Goal: Transaction & Acquisition: Purchase product/service

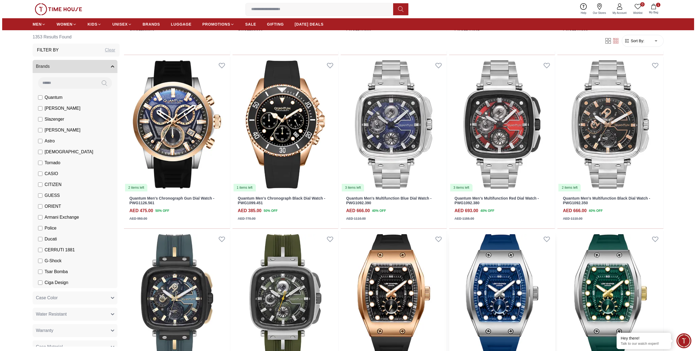
scroll to position [375, 0]
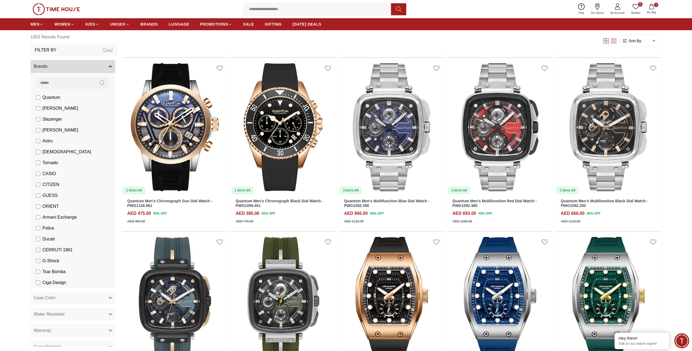
click at [652, 7] on icon "button" at bounding box center [651, 6] width 5 height 5
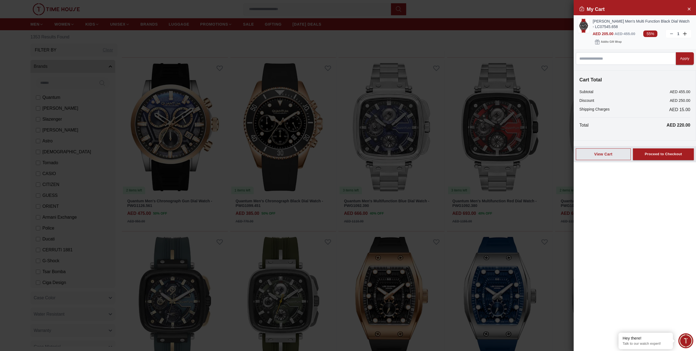
click at [584, 22] on img at bounding box center [584, 26] width 11 height 14
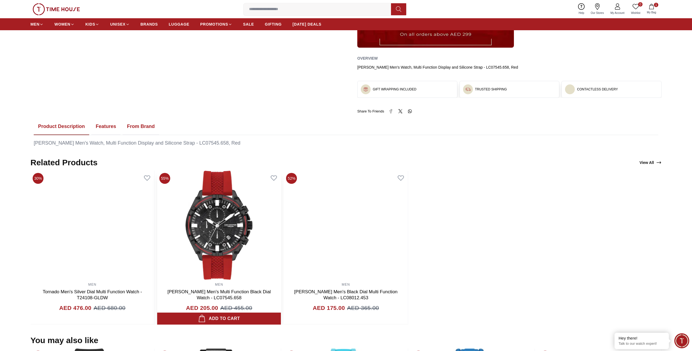
scroll to position [218, 0]
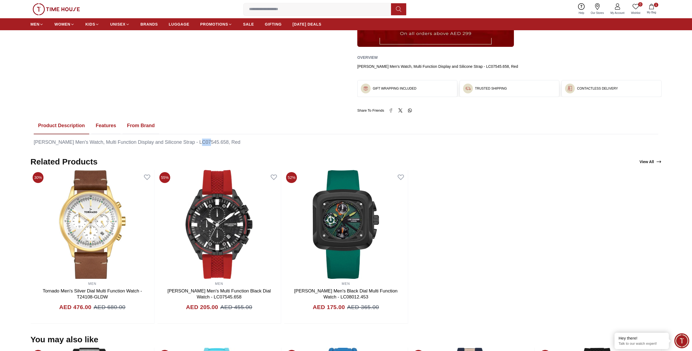
drag, startPoint x: 204, startPoint y: 141, endPoint x: 196, endPoint y: 141, distance: 7.3
click at [196, 141] on div "[PERSON_NAME] Men's Watch, Multi Function Display and Silicone Strap - LC07545.…" at bounding box center [346, 141] width 625 height 7
click at [170, 287] on div "MEN [PERSON_NAME] Men's Multi Function Black Dial Watch - LC07545.658 AED 205.0…" at bounding box center [219, 301] width 124 height 45
drag, startPoint x: 214, startPoint y: 141, endPoint x: 34, endPoint y: 143, distance: 179.8
click at [34, 143] on div "[PERSON_NAME] Men's Watch, Multi Function Display and Silicone Strap - LC07545.…" at bounding box center [346, 141] width 625 height 7
